Goal: Transaction & Acquisition: Purchase product/service

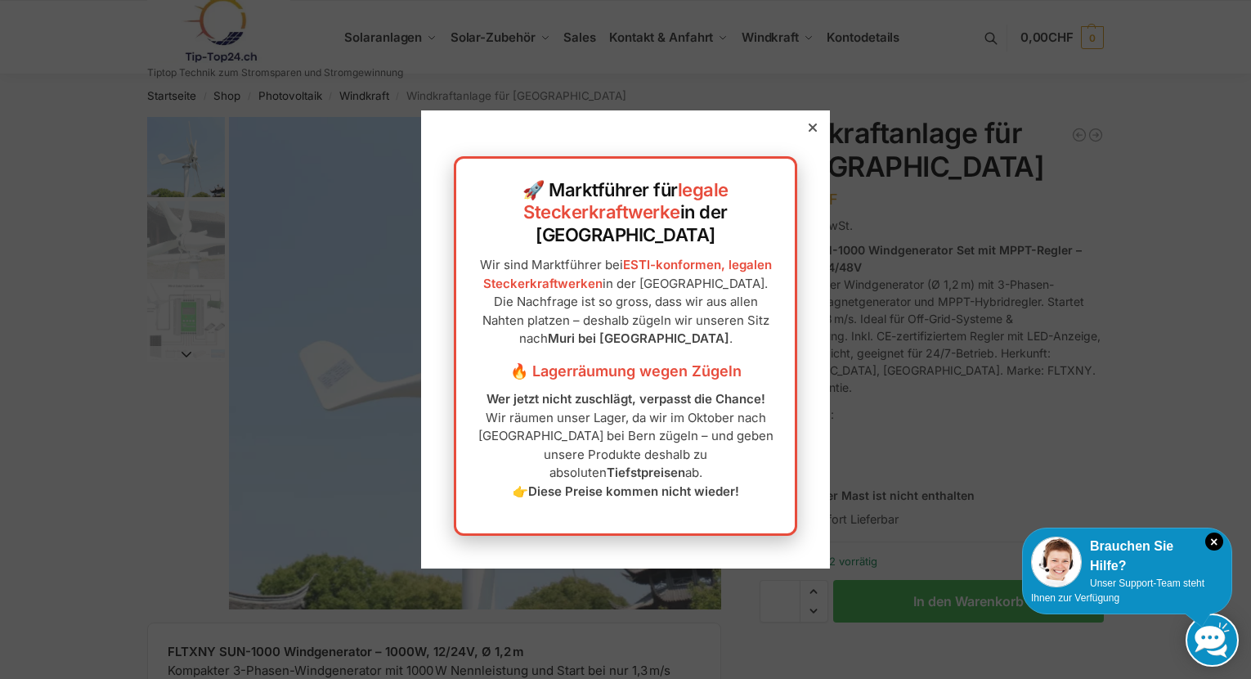
click at [813, 132] on icon at bounding box center [813, 127] width 8 height 8
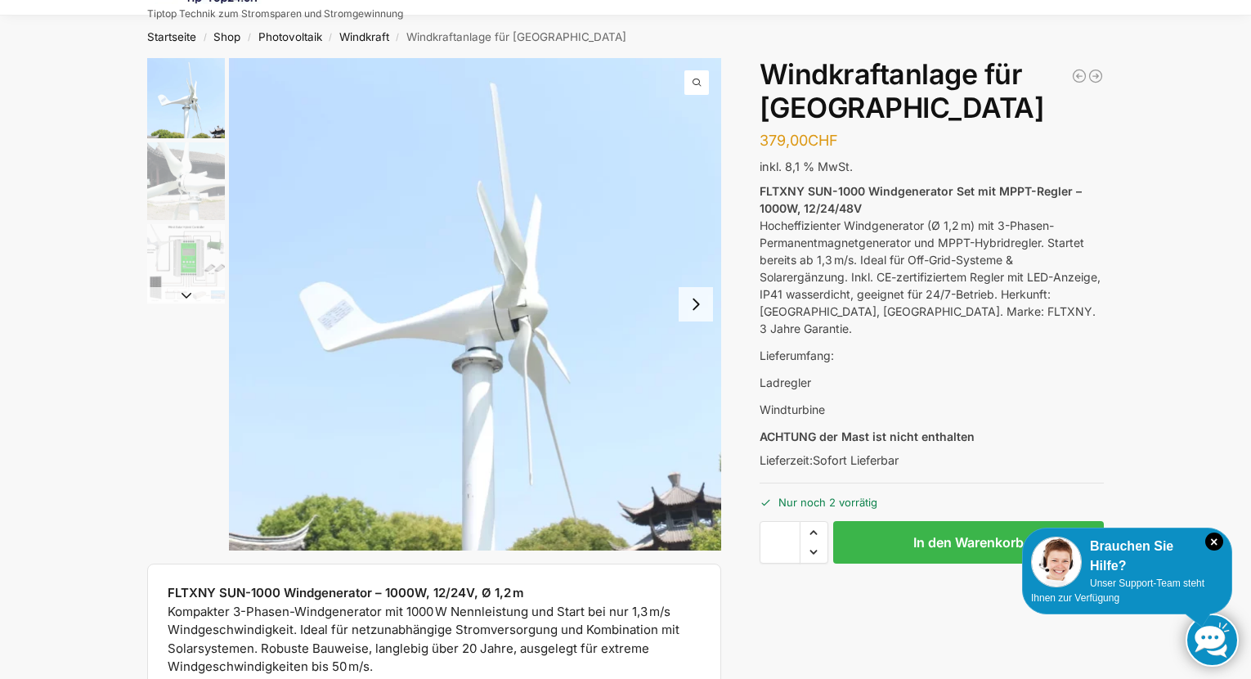
scroll to position [58, 0]
click at [192, 286] on img "3 / 3" at bounding box center [186, 264] width 78 height 78
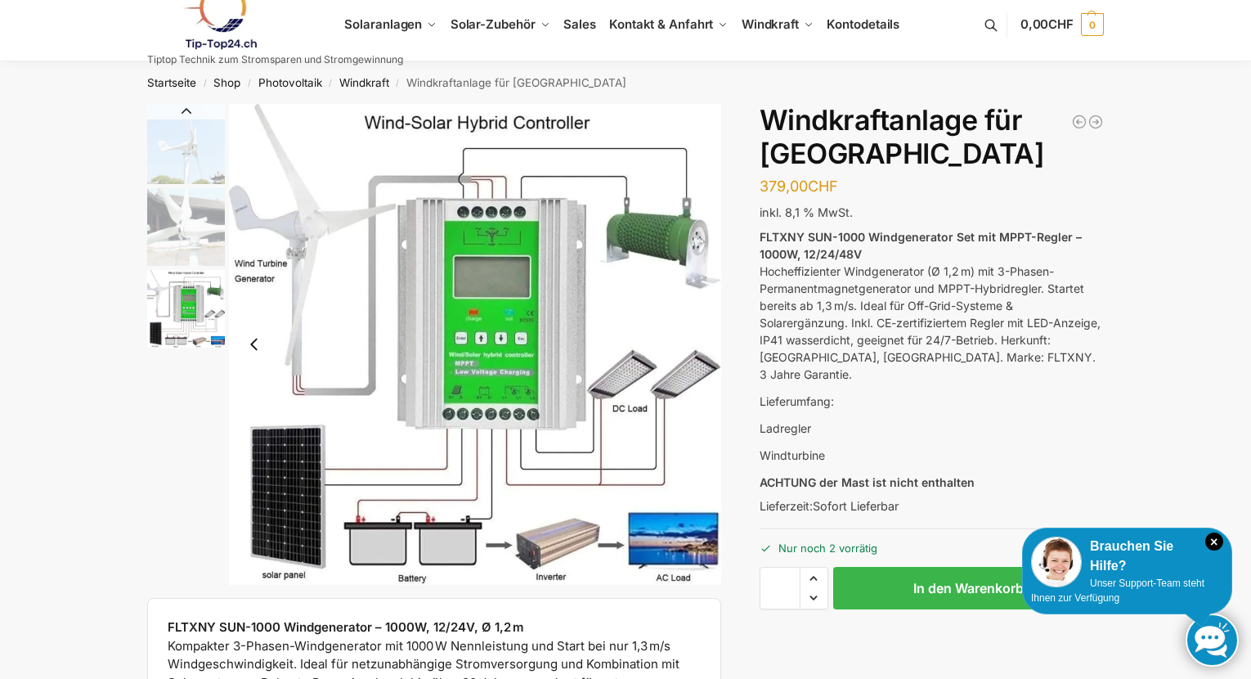
scroll to position [0, 0]
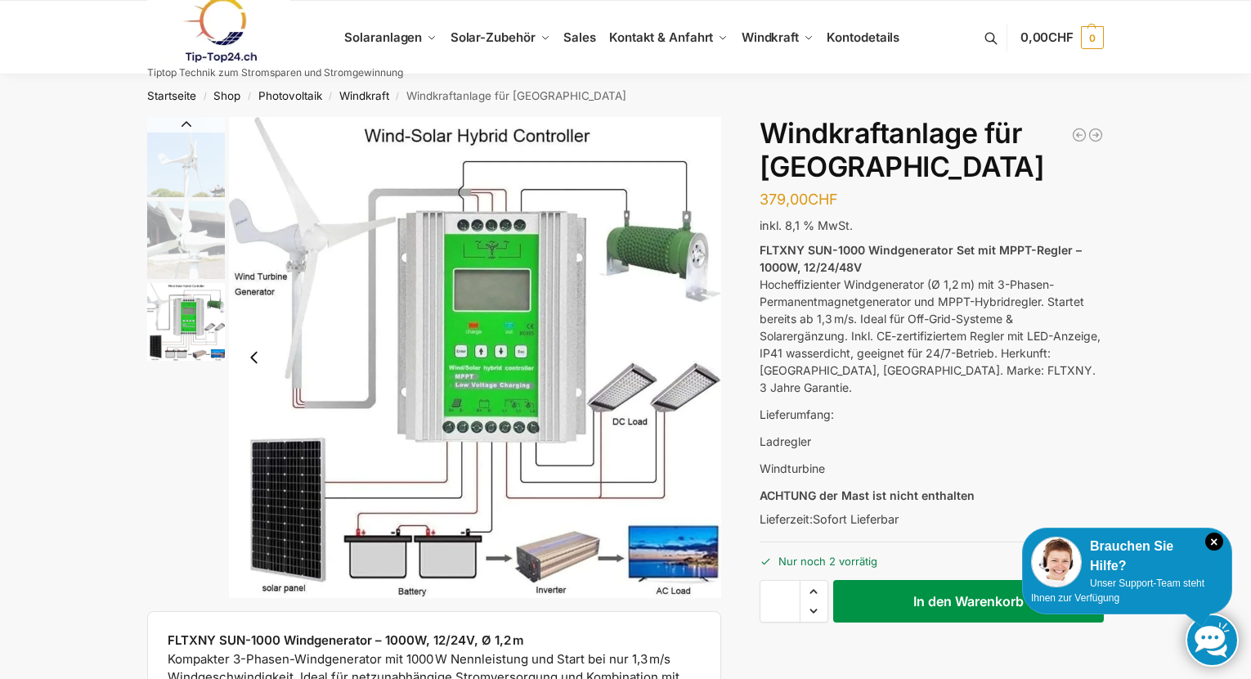
click at [877, 591] on button "In den Warenkorb" at bounding box center [968, 601] width 271 height 43
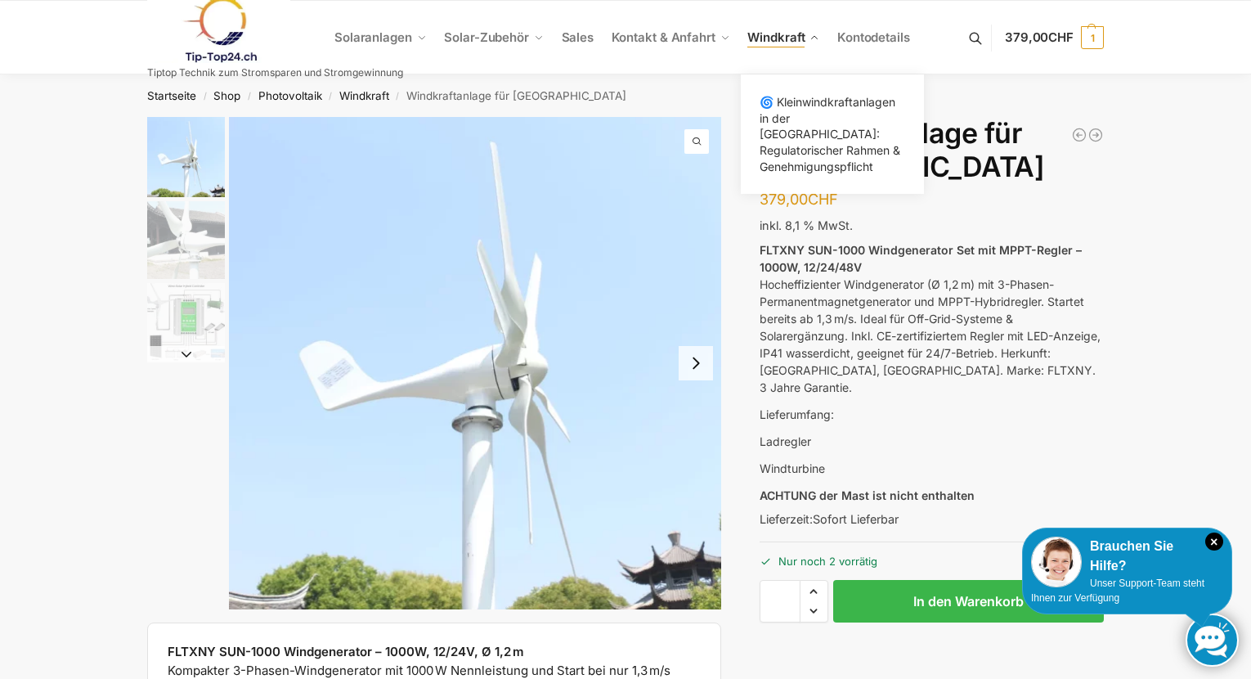
click at [773, 37] on span "Windkraft" at bounding box center [775, 37] width 57 height 16
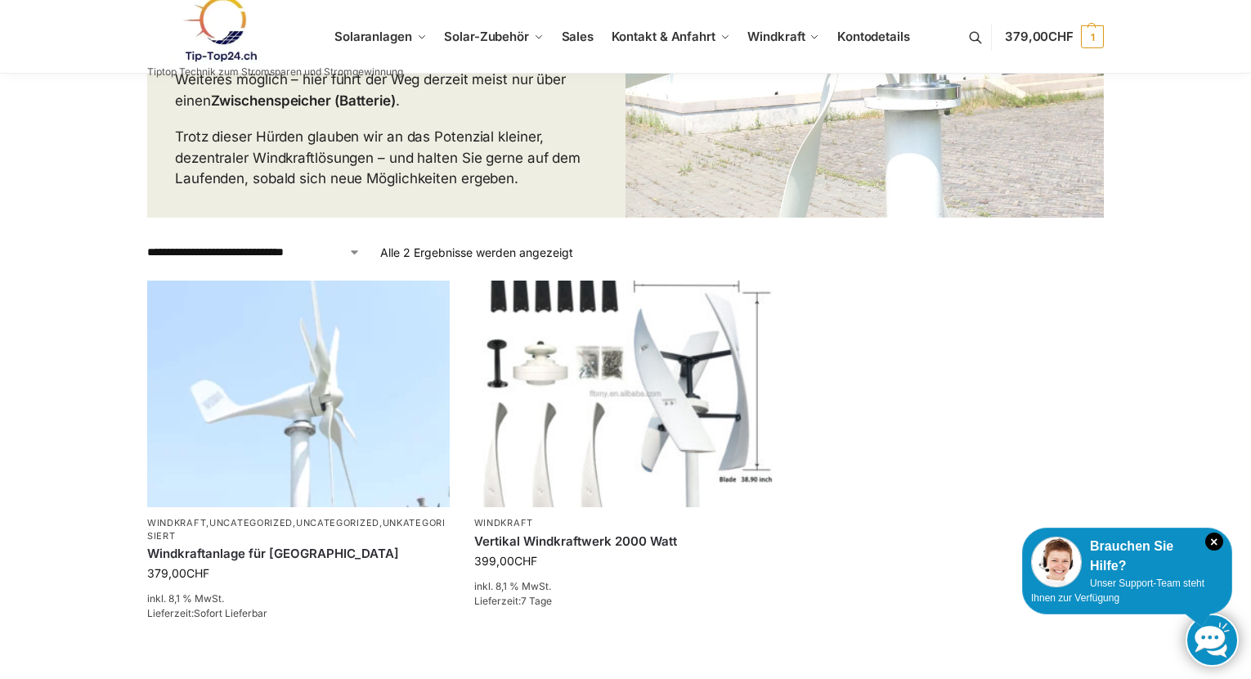
scroll to position [253, 0]
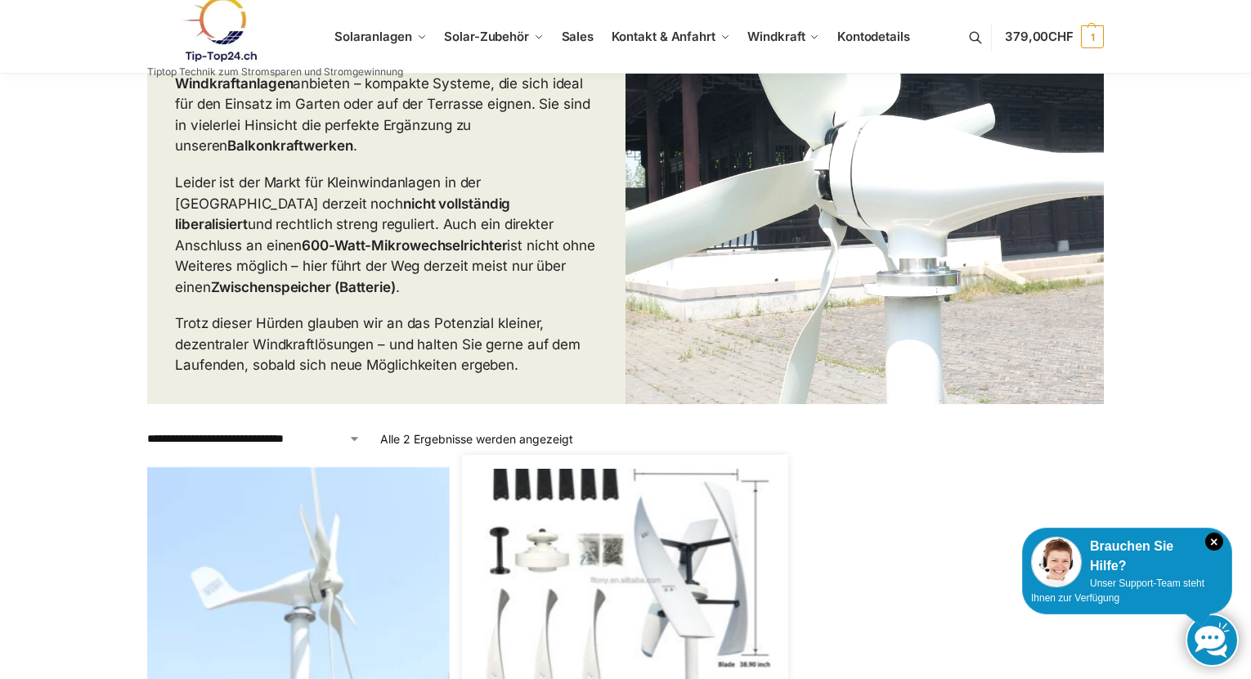
click at [641, 504] on img at bounding box center [625, 579] width 297 height 222
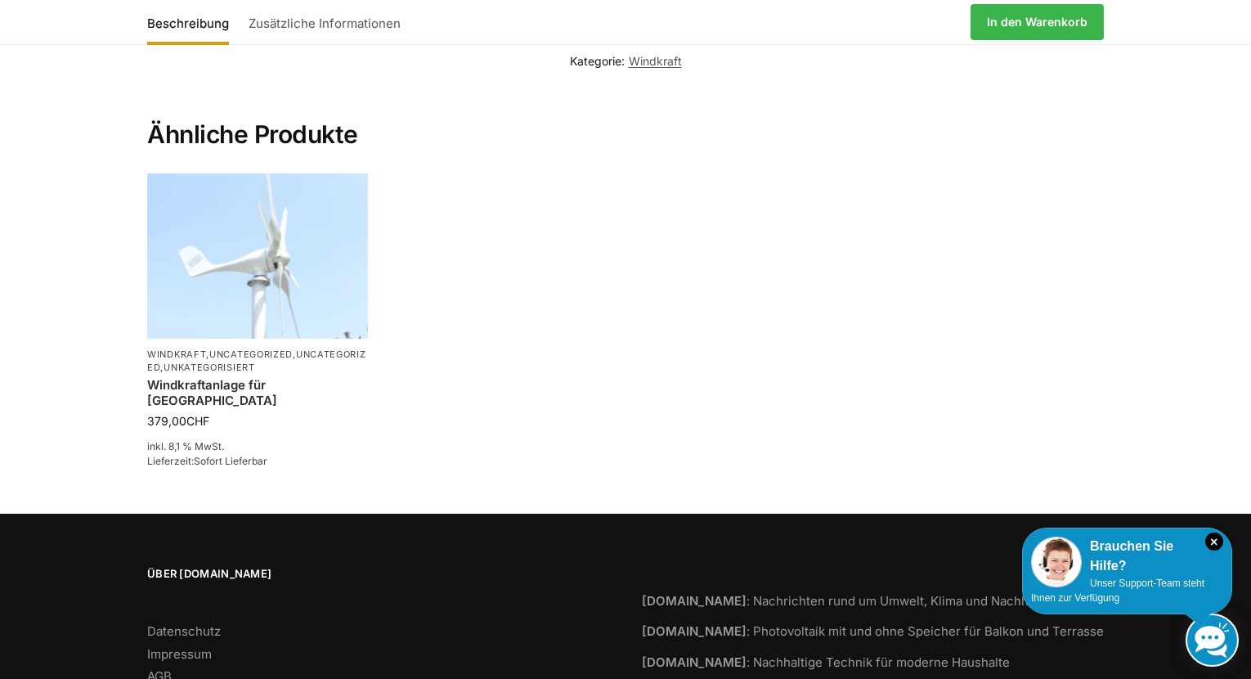
scroll to position [1835, 0]
